Goal: Task Accomplishment & Management: Manage account settings

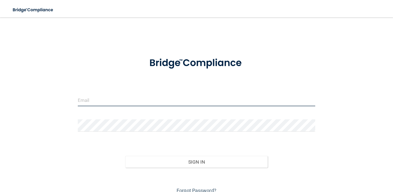
click at [134, 104] on input "email" at bounding box center [197, 100] width 238 height 12
type input "[EMAIL_ADDRESS][DOMAIN_NAME]"
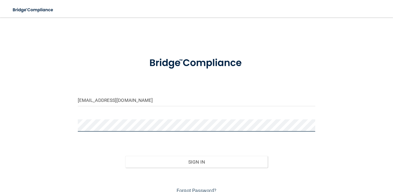
click at [125, 156] on button "Sign In" at bounding box center [196, 162] width 143 height 12
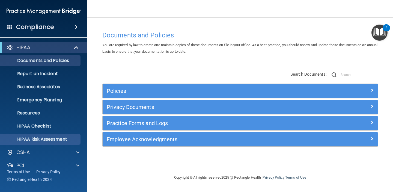
scroll to position [35, 0]
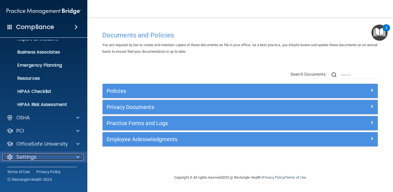
click at [45, 156] on div "Settings" at bounding box center [36, 157] width 68 height 7
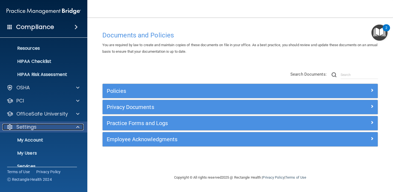
scroll to position [87, 0]
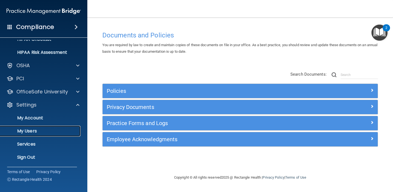
click at [33, 128] on p "My Users" at bounding box center [41, 130] width 75 height 5
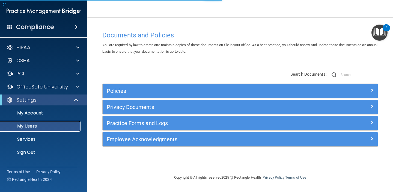
select select "20"
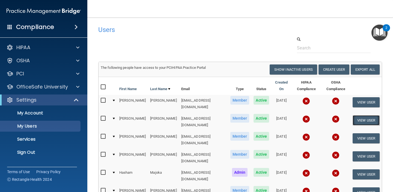
click at [370, 115] on button "View User" at bounding box center [366, 120] width 27 height 10
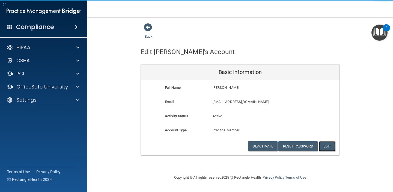
click at [329, 146] on button "Edit" at bounding box center [327, 146] width 17 height 10
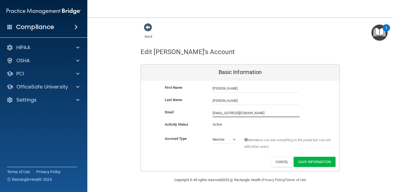
click at [222, 113] on input "[EMAIL_ADDRESS][DOMAIN_NAME]" at bounding box center [256, 113] width 87 height 8
type input "[EMAIL_ADDRESS][DOMAIN_NAME]"
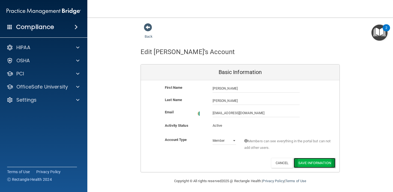
click at [321, 161] on button "Save Information" at bounding box center [315, 163] width 42 height 10
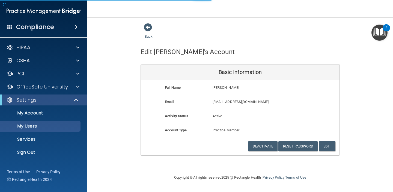
select select "20"
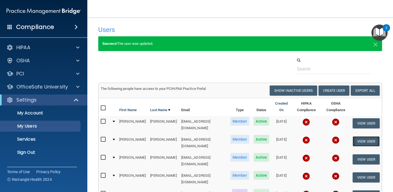
click at [362, 136] on button "View User" at bounding box center [366, 141] width 27 height 10
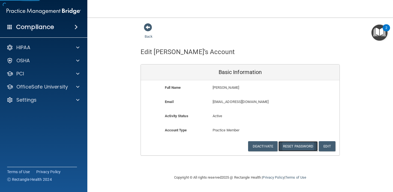
click at [296, 147] on button "Reset Password" at bounding box center [298, 146] width 39 height 10
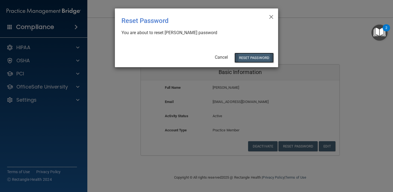
click at [263, 55] on button "Reset Password" at bounding box center [254, 58] width 39 height 10
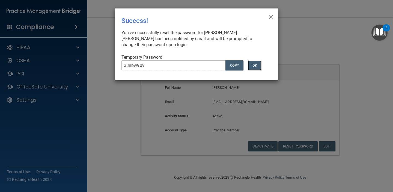
click at [259, 65] on button "OK" at bounding box center [255, 65] width 14 height 10
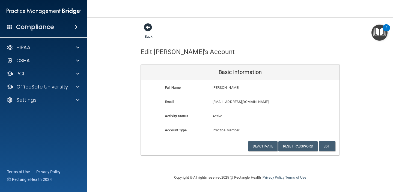
click at [148, 31] on span at bounding box center [148, 27] width 8 height 8
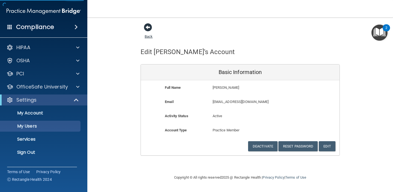
select select "20"
